Goal: Check status: Check status

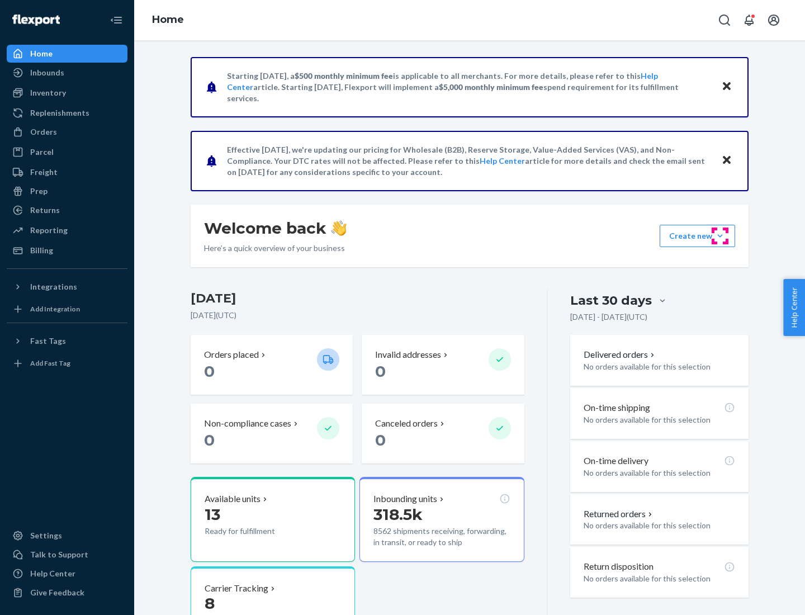
click at [720, 236] on button "Create new Create new inbound Create new order Create new product" at bounding box center [696, 236] width 75 height 22
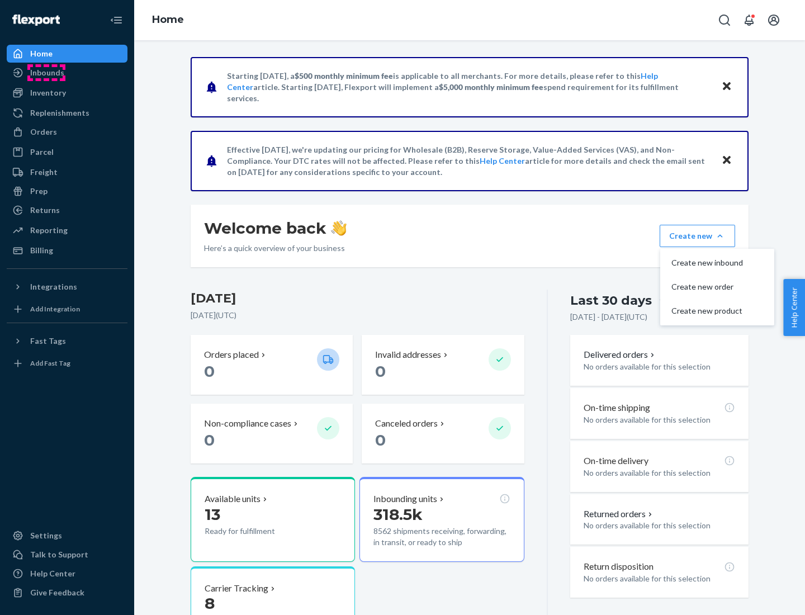
click at [46, 73] on div "Inbounds" at bounding box center [47, 72] width 34 height 11
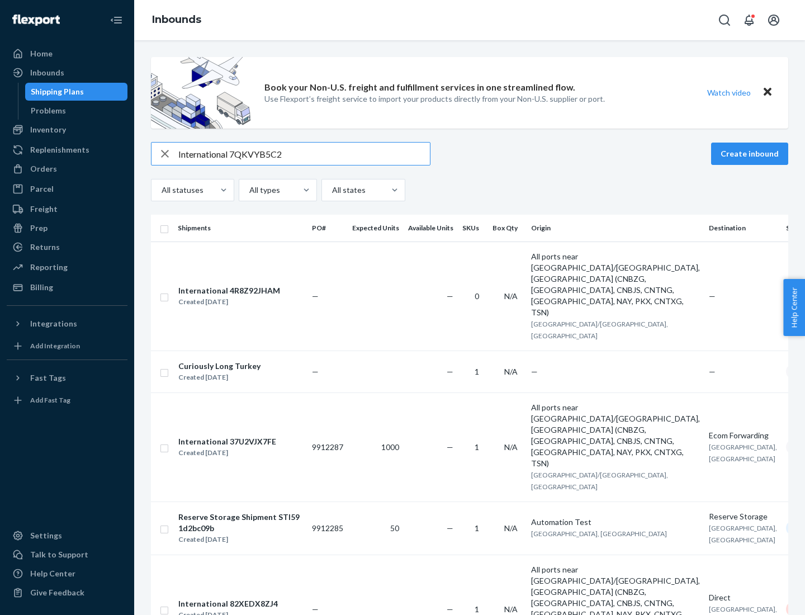
type input "International 7QKVYB5C29"
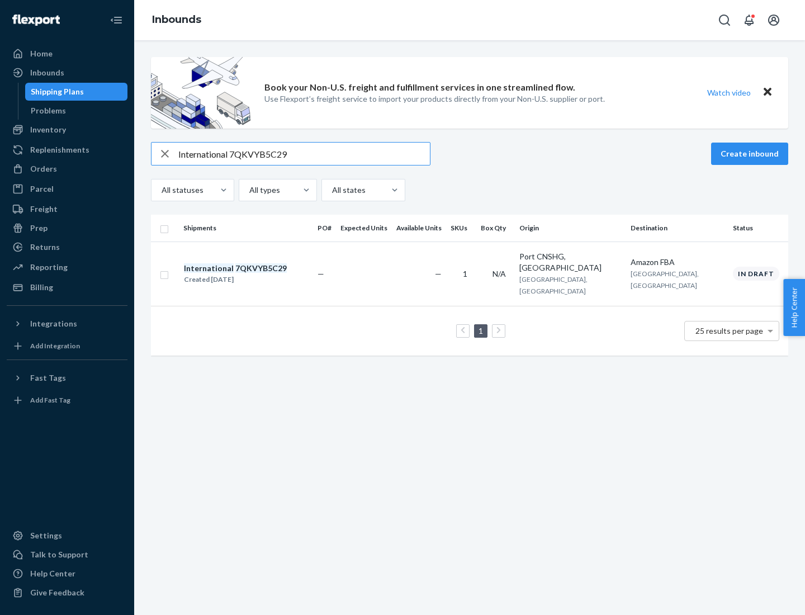
click at [254, 274] on div "Created [DATE]" at bounding box center [235, 279] width 103 height 11
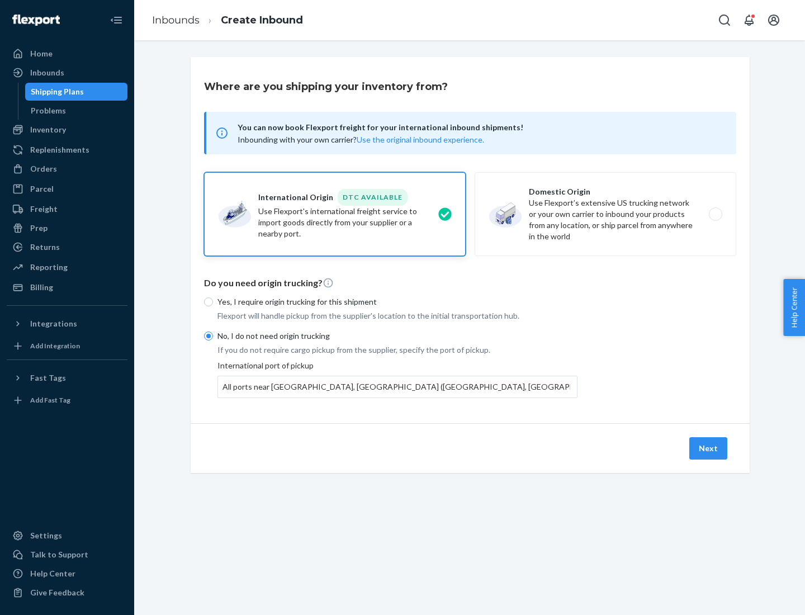
click at [709, 448] on button "Next" at bounding box center [708, 448] width 38 height 22
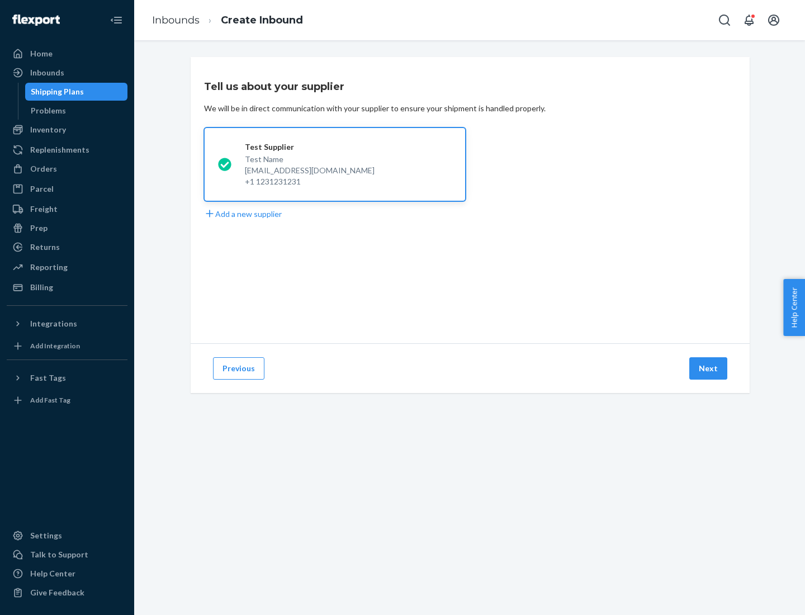
click at [709, 368] on button "Next" at bounding box center [708, 368] width 38 height 22
